Goal: Task Accomplishment & Management: Complete application form

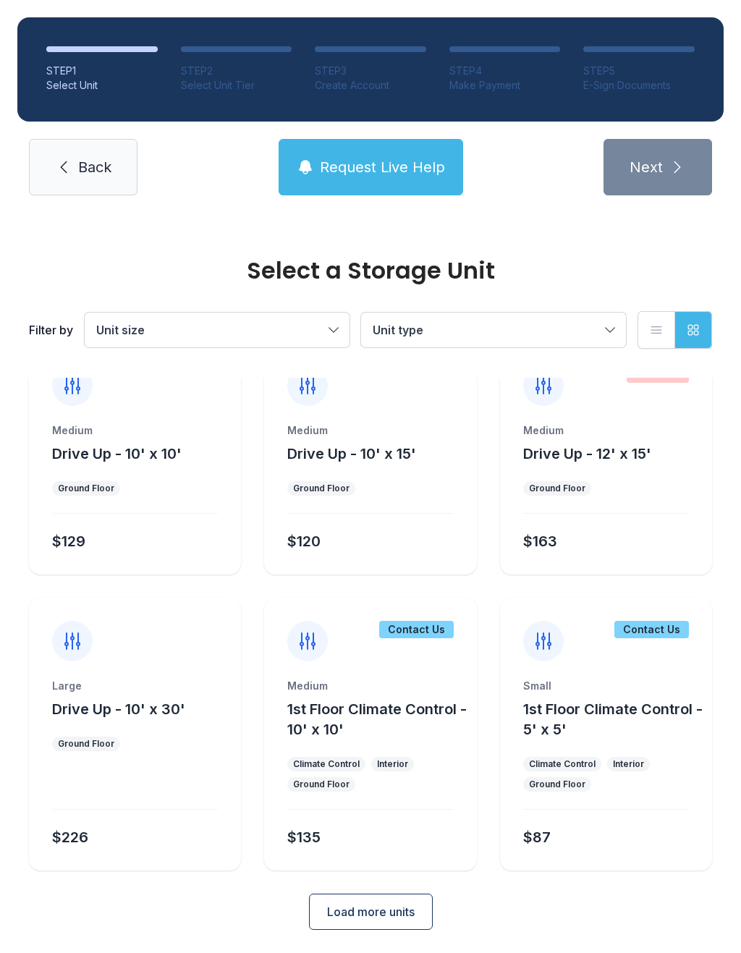
scroll to position [38, 0]
click at [342, 317] on button "Unit size" at bounding box center [217, 330] width 265 height 35
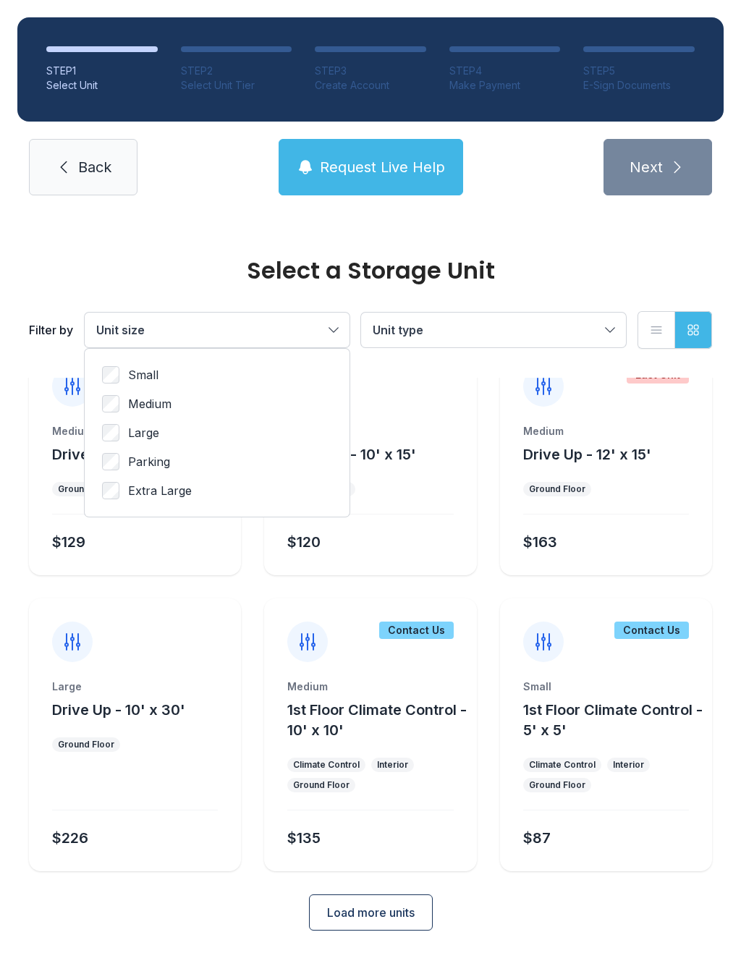
click at [621, 320] on button "Unit type" at bounding box center [493, 330] width 265 height 35
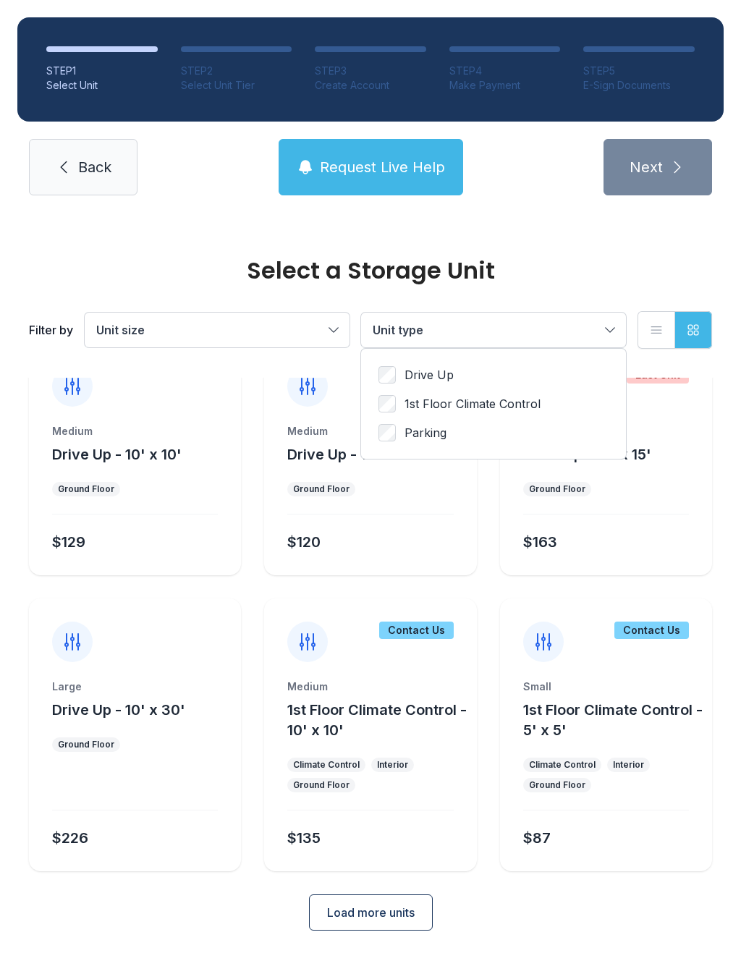
scroll to position [0, 0]
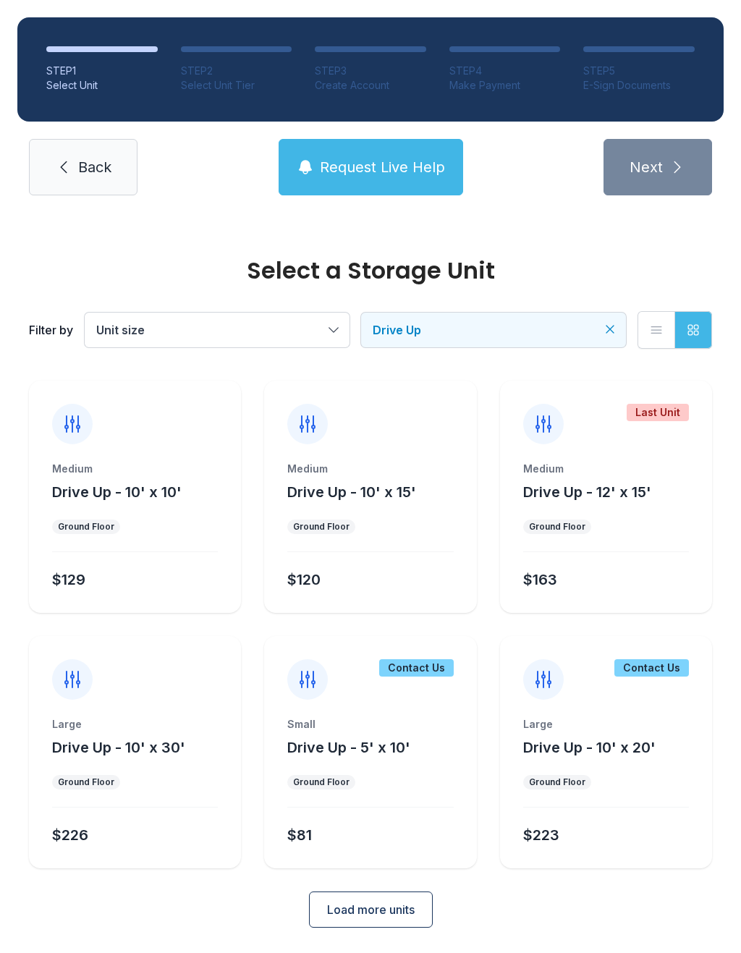
click at [326, 472] on div "Medium" at bounding box center [370, 469] width 166 height 14
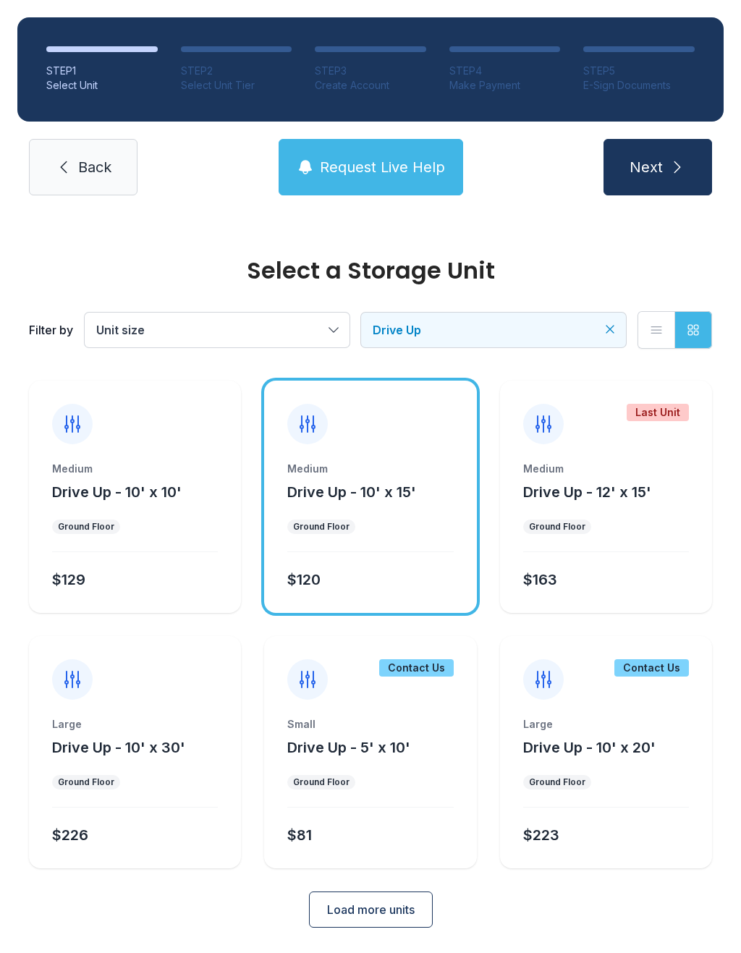
click at [388, 901] on span "Load more units" at bounding box center [371, 909] width 88 height 17
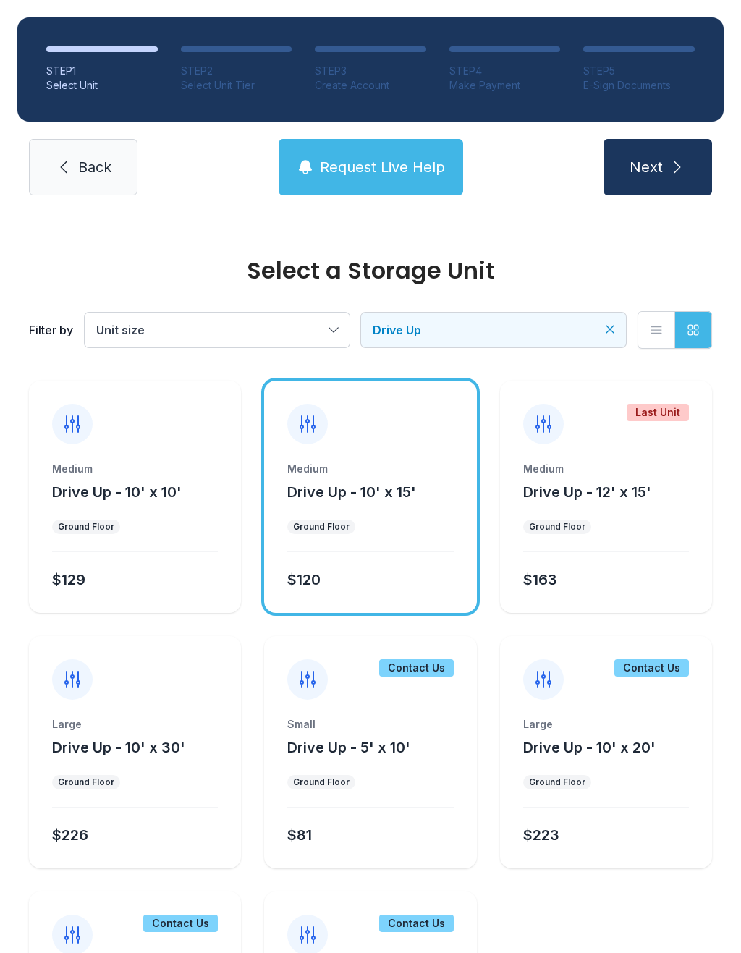
click at [386, 500] on span "Drive Up - 10' x 15'" at bounding box center [351, 491] width 129 height 17
click at [367, 524] on ul "Ground Floor" at bounding box center [370, 526] width 166 height 14
click at [340, 467] on div "Medium" at bounding box center [370, 469] width 166 height 14
click at [339, 467] on div "Medium" at bounding box center [370, 469] width 166 height 14
click at [385, 464] on div "Medium" at bounding box center [370, 469] width 166 height 14
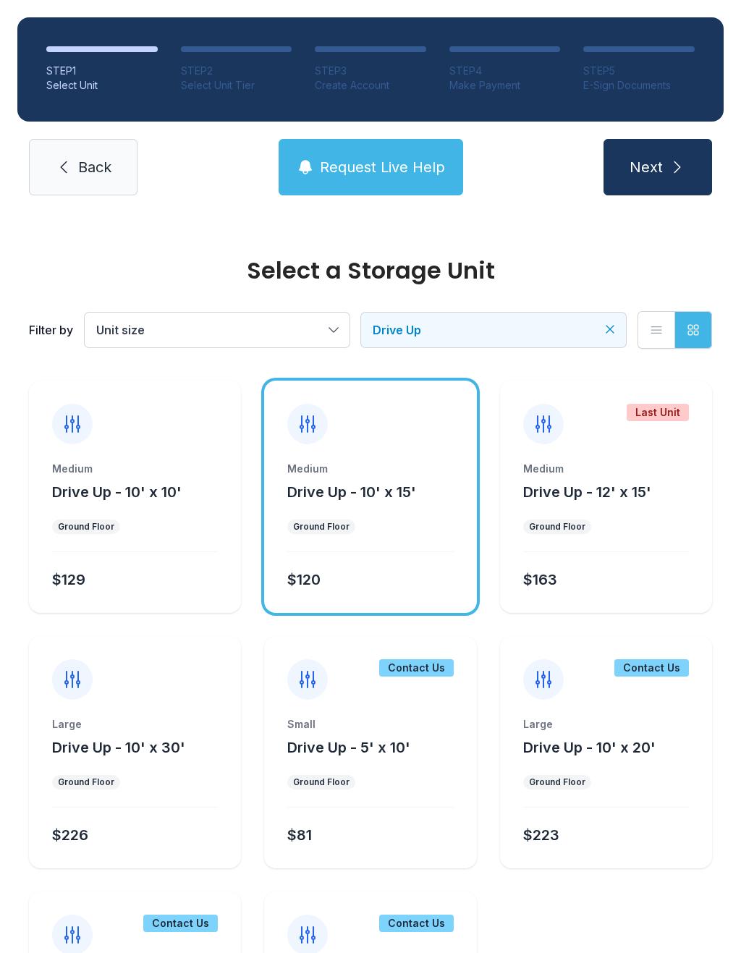
click at [661, 157] on span "Next" at bounding box center [645, 167] width 33 height 20
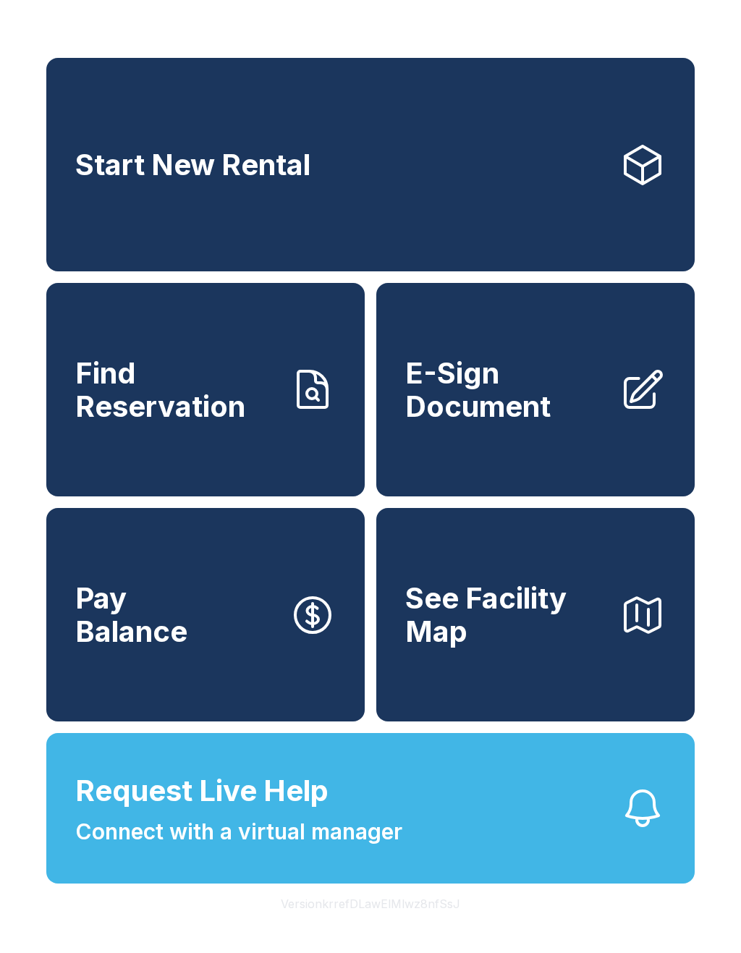
click at [388, 415] on link "E-Sign Document" at bounding box center [535, 389] width 318 height 213
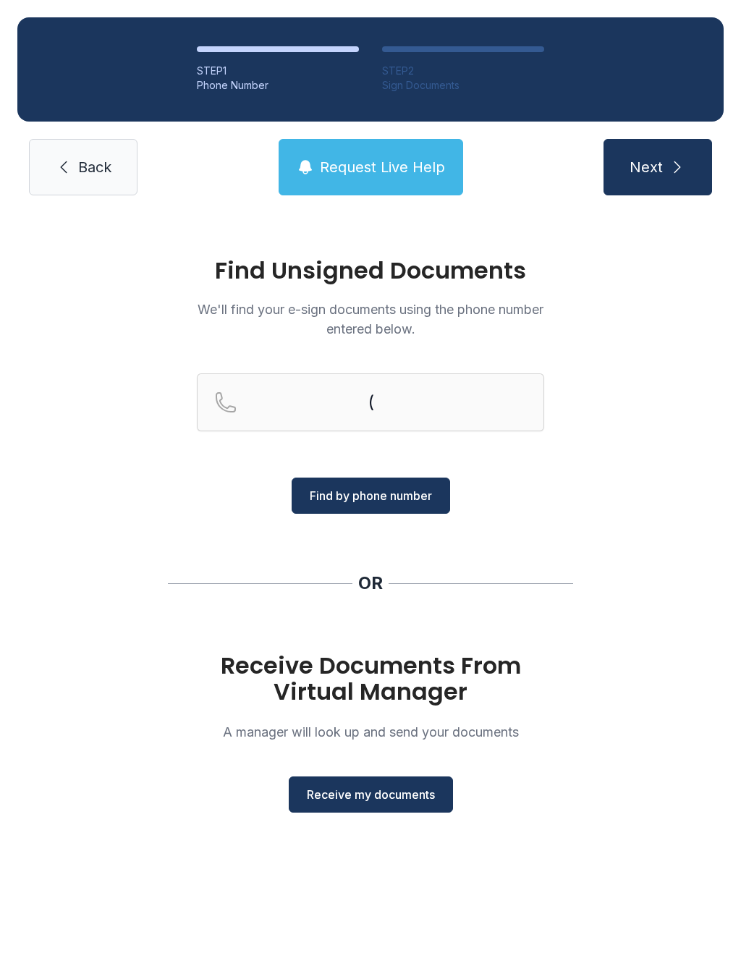
click at [260, 654] on h1 "Receive Documents From Virtual Manager" at bounding box center [370, 679] width 347 height 52
click at [372, 787] on span "Receive my documents" at bounding box center [371, 794] width 128 height 17
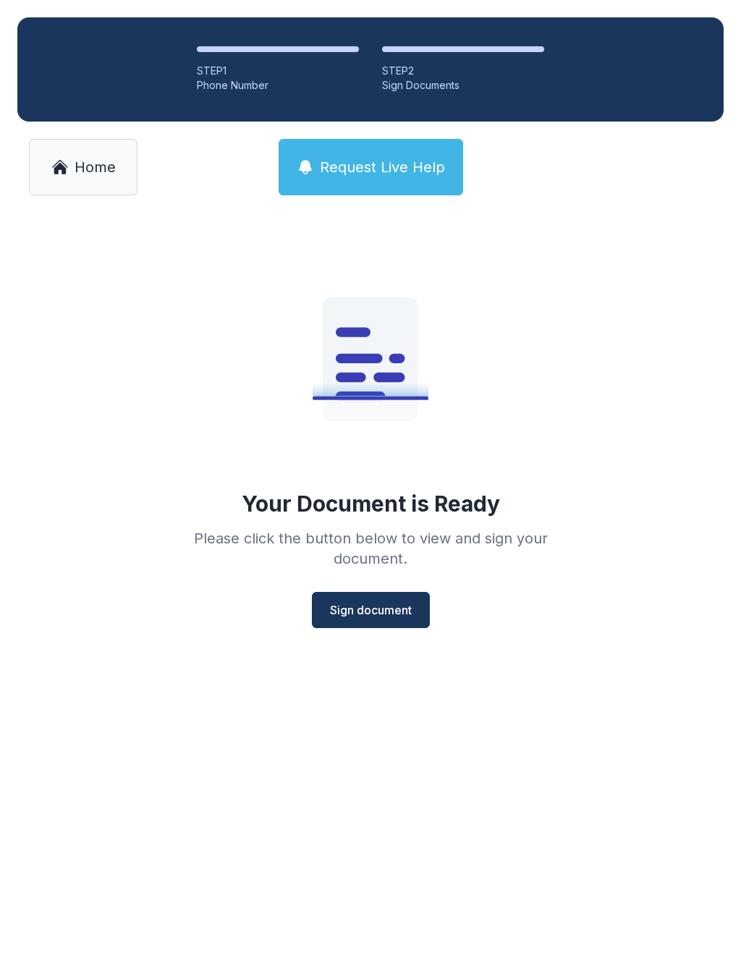
click at [358, 604] on span "Sign document" at bounding box center [371, 609] width 82 height 17
click at [382, 598] on button "Sign document" at bounding box center [371, 610] width 118 height 36
click at [356, 608] on span "Sign document" at bounding box center [371, 609] width 82 height 17
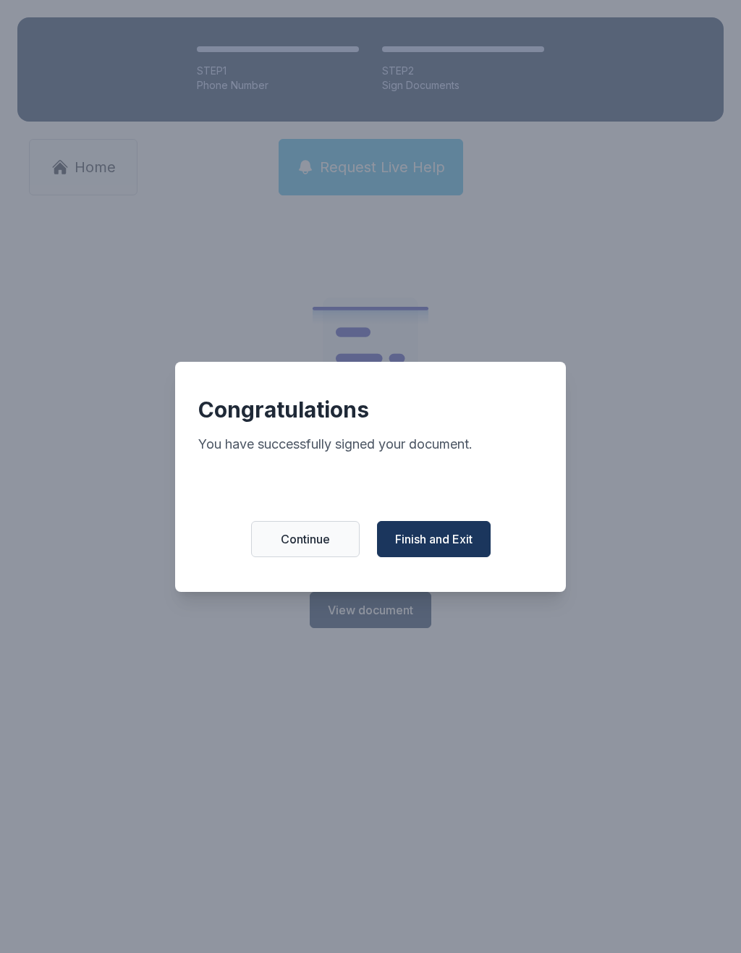
click at [441, 545] on span "Finish and Exit" at bounding box center [433, 538] width 77 height 17
